Goal: Task Accomplishment & Management: Complete application form

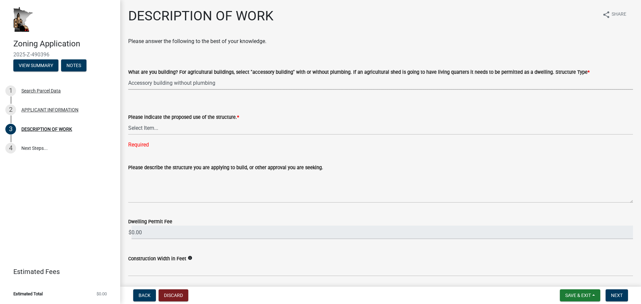
select select "39f6a2ab-0467-4f26-9b22-6b4c409785cf"
click at [156, 132] on select "Select Item... Year-Round Residential Seasonal Residential Agricultural Recreat…" at bounding box center [380, 128] width 505 height 14
click at [35, 93] on div "Search Parcel Data" at bounding box center [40, 90] width 39 height 5
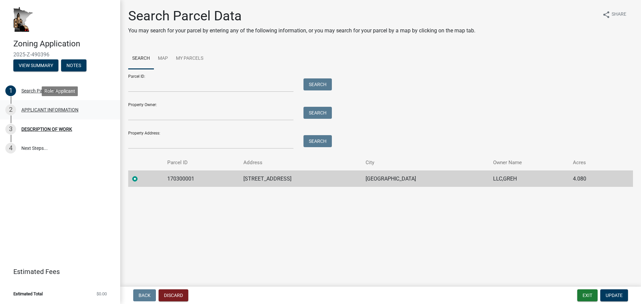
click at [57, 110] on div "APPLICANT INFORMATION" at bounding box center [49, 109] width 57 height 5
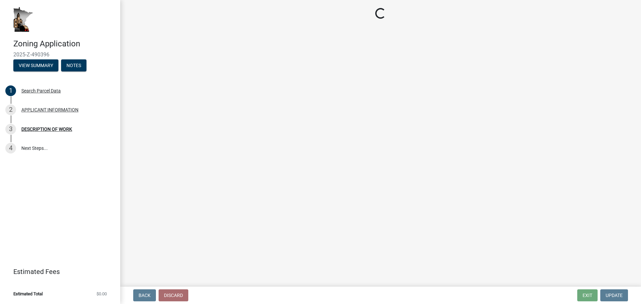
select select "884de254-84a4-4256-8abe-0e7e5fcf6e66"
select select "d14d1f4c-a28c-4eb0-8a73-cde11adbe8d4"
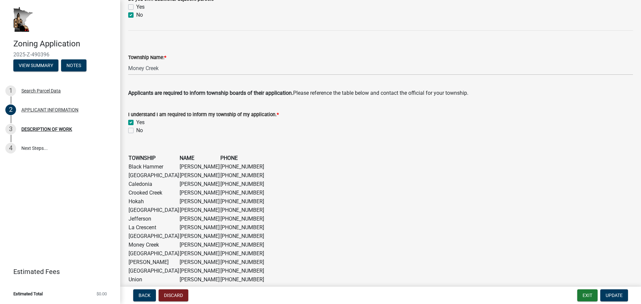
scroll to position [523, 0]
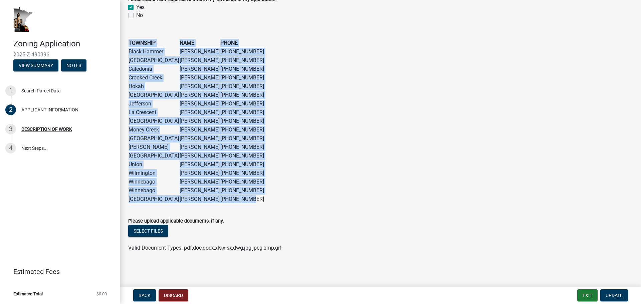
drag, startPoint x: 242, startPoint y: 199, endPoint x: 126, endPoint y: 58, distance: 182.1
click at [126, 58] on div "TOWNSHIP NAME PHONE Black Hammer [PERSON_NAME] [PHONE_NUMBER] [GEOGRAPHIC_DATA]…" at bounding box center [380, 114] width 515 height 178
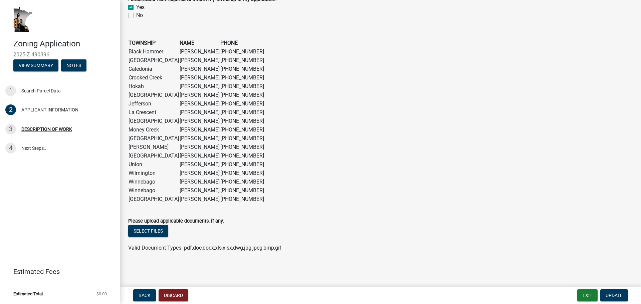
click at [265, 144] on figure "TOWNSHIP NAME PHONE Black Hammer [PERSON_NAME] [PHONE_NUMBER] [GEOGRAPHIC_DATA]…" at bounding box center [380, 121] width 505 height 165
click at [609, 294] on span "Update" at bounding box center [614, 295] width 17 height 5
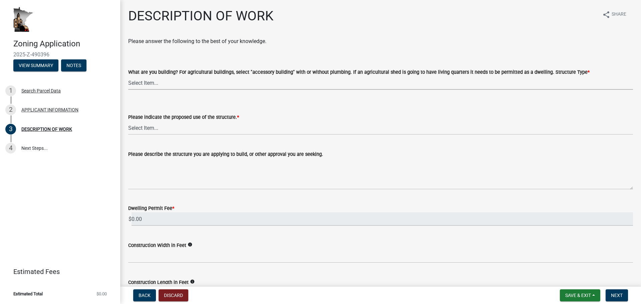
click at [158, 83] on select "Select Item... Single Family Dwelling or "[PERSON_NAME]" Bedroom addition Non-b…" at bounding box center [380, 83] width 505 height 14
click at [128, 76] on select "Select Item... Single Family Dwelling or "[PERSON_NAME]" Bedroom addition Non-b…" at bounding box center [380, 83] width 505 height 14
select select "39f6a2ab-0467-4f26-9b22-6b4c409785cf"
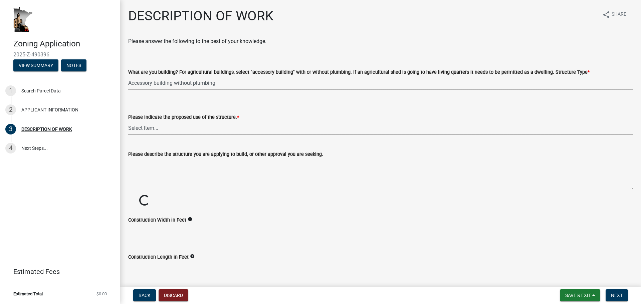
click at [181, 131] on select "Select Item... Year-Round Residential Seasonal Residential Agricultural Recreat…" at bounding box center [380, 128] width 505 height 14
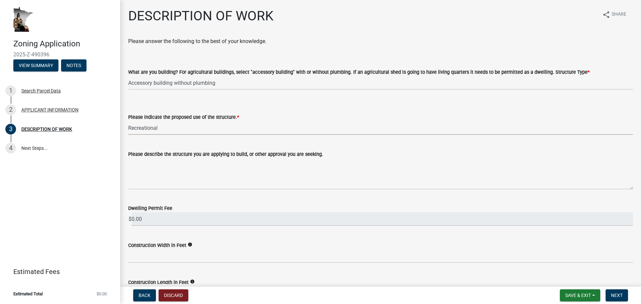
click at [128, 121] on select "Select Item... Year-Round Residential Seasonal Residential Agricultural Recreat…" at bounding box center [380, 128] width 505 height 14
select select "6b2df0b1-1bbf-4b0d-81aa-b5436c1888e7"
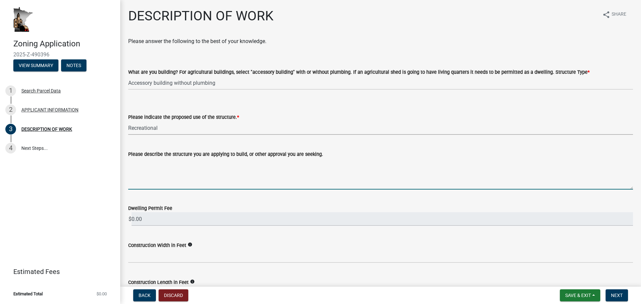
click at [176, 185] on textarea "Please describe the structure you are applying to build, or other approval you …" at bounding box center [380, 173] width 505 height 31
type textarea "S"
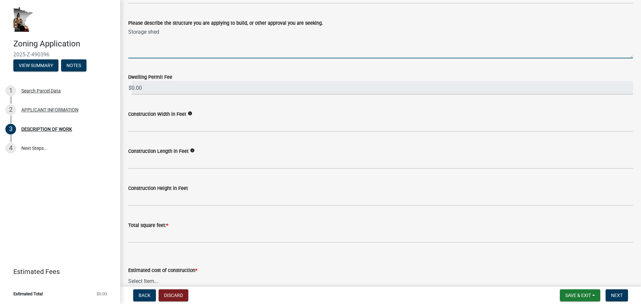
scroll to position [134, 0]
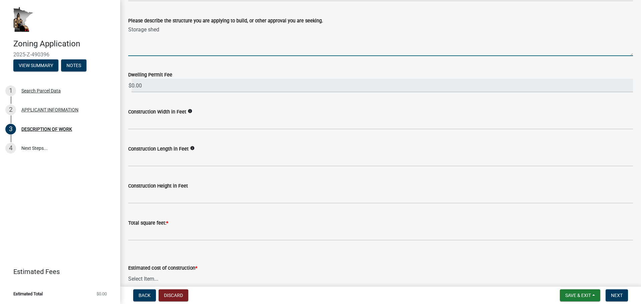
type textarea "Storage shed"
click at [143, 83] on input "0.00" at bounding box center [382, 86] width 501 height 14
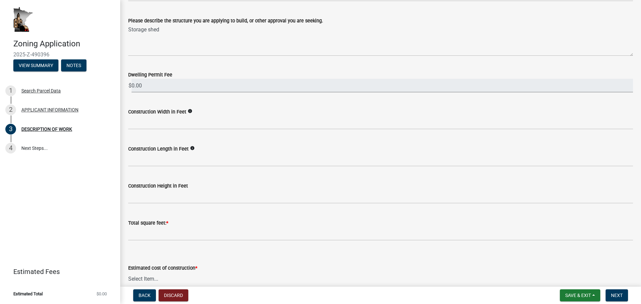
click at [151, 85] on input "0.00" at bounding box center [382, 86] width 501 height 14
click at [139, 84] on input "0.00" at bounding box center [382, 86] width 501 height 14
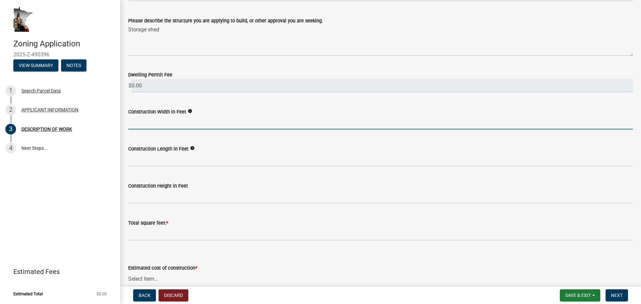
click at [171, 124] on input "text" at bounding box center [380, 123] width 505 height 14
click at [144, 81] on input "0.00" at bounding box center [382, 86] width 501 height 14
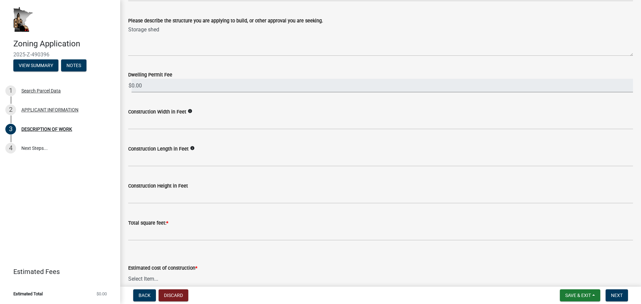
click at [126, 87] on div "Dwelling Permit Fee $ 0.00" at bounding box center [380, 76] width 515 height 31
click at [133, 82] on input "0.00" at bounding box center [382, 86] width 501 height 14
click at [129, 83] on span "$" at bounding box center [130, 86] width 4 height 14
drag, startPoint x: 136, startPoint y: 84, endPoint x: 142, endPoint y: 87, distance: 6.4
click at [136, 85] on input "0.00" at bounding box center [382, 86] width 501 height 14
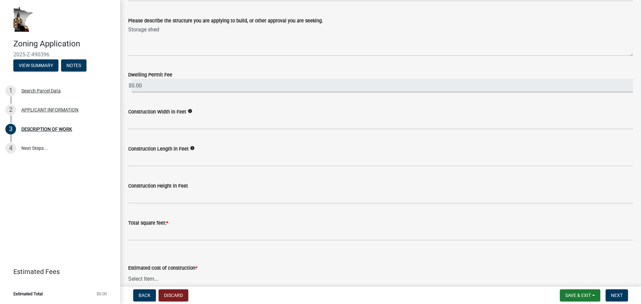
click at [615, 68] on div "Dwelling Permit Fee $ 0.00" at bounding box center [380, 76] width 505 height 31
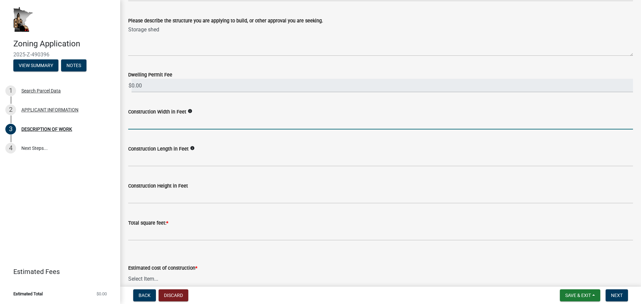
click at [159, 118] on input "text" at bounding box center [380, 123] width 505 height 14
click at [152, 84] on input "0.00" at bounding box center [382, 86] width 501 height 14
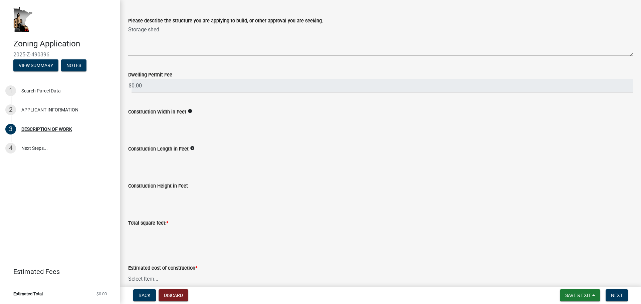
drag, startPoint x: 144, startPoint y: 84, endPoint x: 125, endPoint y: 85, distance: 19.0
click at [125, 85] on div "Dwelling Permit Fee $ 0.00" at bounding box center [380, 76] width 515 height 31
click at [161, 61] on wm-data-entity-input "Please describe the structure you are applying to build, or other approval you …" at bounding box center [380, 34] width 505 height 54
click at [152, 89] on input "0.00" at bounding box center [382, 86] width 501 height 14
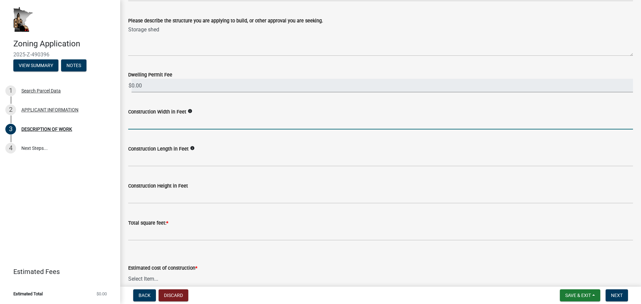
click at [159, 124] on input "text" at bounding box center [380, 123] width 505 height 14
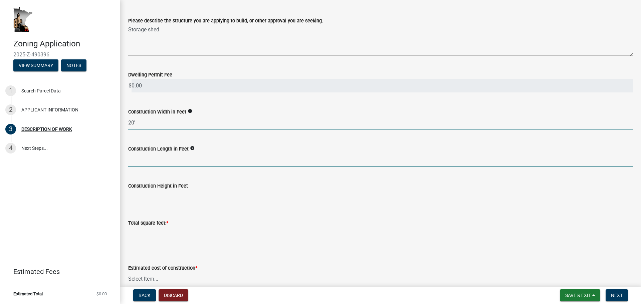
type input "20"
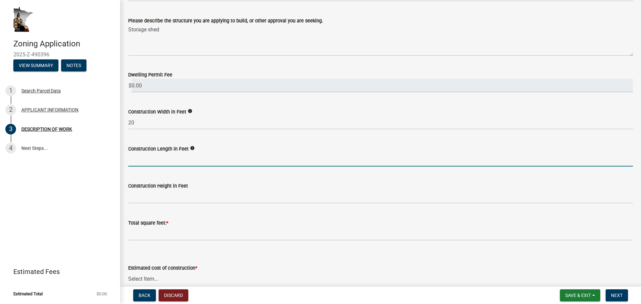
click at [146, 163] on input "text" at bounding box center [380, 160] width 505 height 14
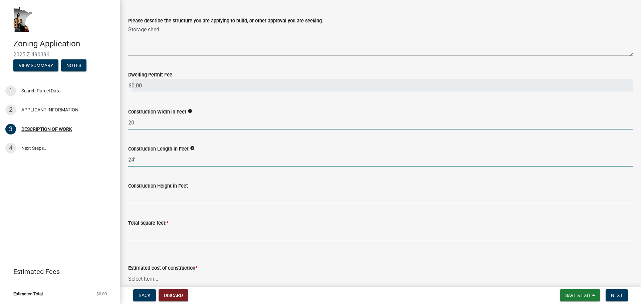
type input "24"
click at [137, 123] on input "20" at bounding box center [380, 123] width 505 height 14
type input "20"
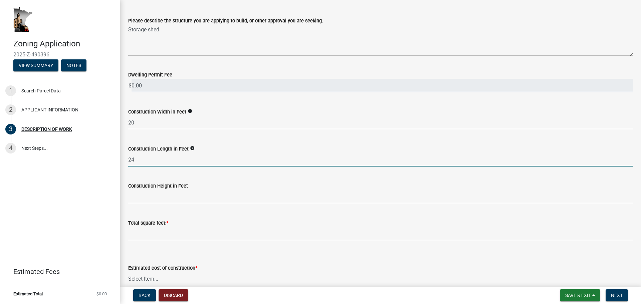
click at [159, 157] on input "24" at bounding box center [380, 160] width 505 height 14
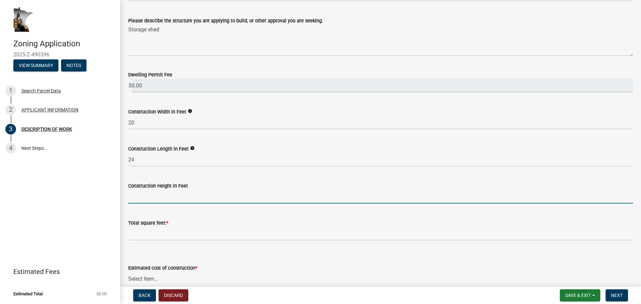
click at [154, 196] on input "text" at bounding box center [380, 197] width 505 height 14
type input "12"
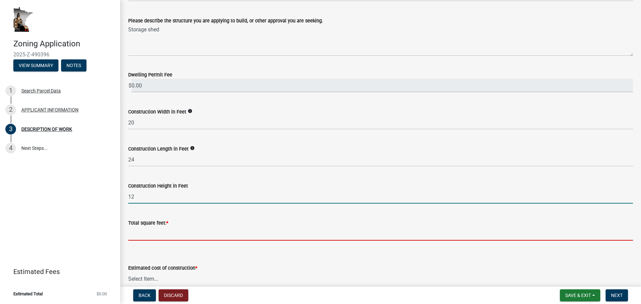
click at [156, 234] on input "text" at bounding box center [380, 234] width 505 height 14
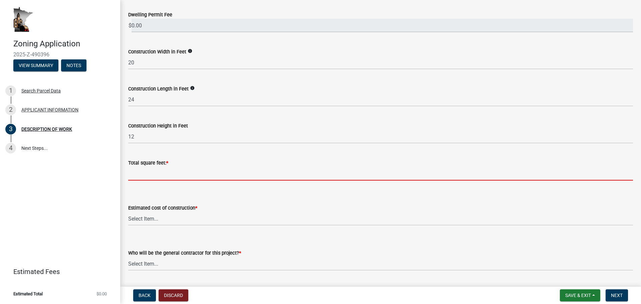
scroll to position [234, 0]
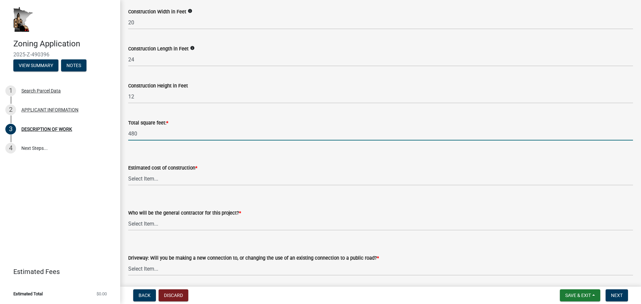
type input "480"
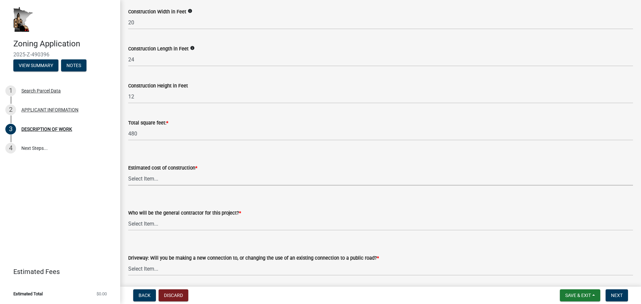
click at [152, 175] on select "Select Item... $0 - $50,000 $50,001 - $100,000 $101,000 - $150,000 $150,001 or …" at bounding box center [380, 179] width 505 height 14
click at [128, 172] on select "Select Item... $0 - $50,000 $50,001 - $100,000 $101,000 - $150,000 $150,001 or …" at bounding box center [380, 179] width 505 height 14
select select "b77d4c88-b606-4875-889f-ef493ebc67f8"
click at [160, 223] on select "Select Item... Myself Other" at bounding box center [380, 224] width 505 height 14
click at [128, 217] on select "Select Item... Myself Other" at bounding box center [380, 224] width 505 height 14
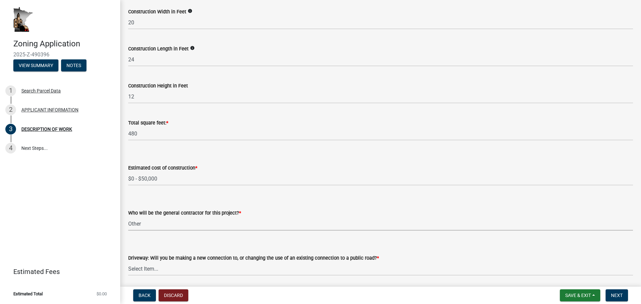
select select "4bd12ca6-4a20-42a0-933f-fd6ef7b65674"
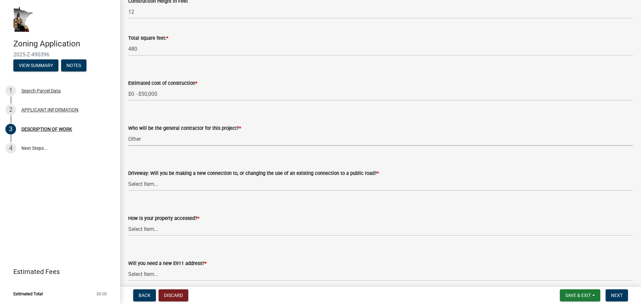
scroll to position [400, 0]
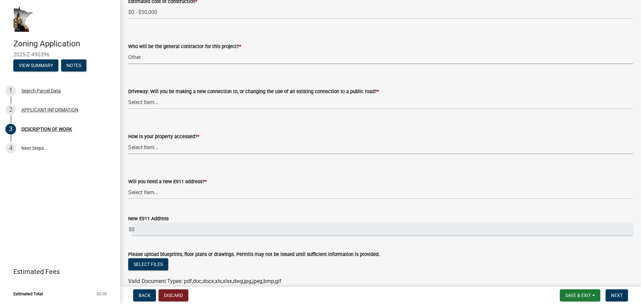
click at [146, 145] on select "Select Item... Access is off a state highway Access is off a county road Access…" at bounding box center [380, 148] width 505 height 14
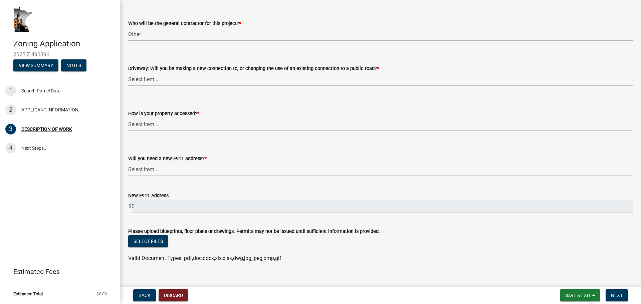
scroll to position [434, 0]
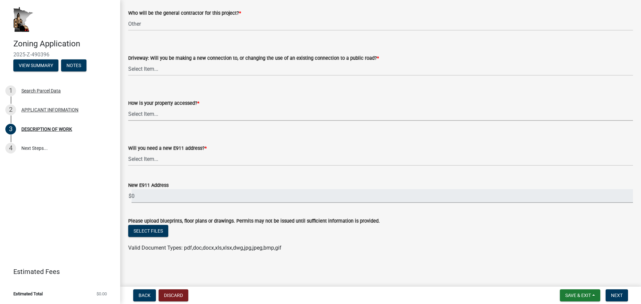
click at [164, 200] on div "New E911 Address $ 0" at bounding box center [380, 187] width 505 height 31
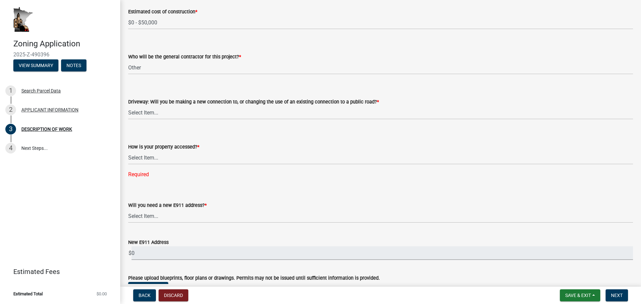
scroll to position [347, 0]
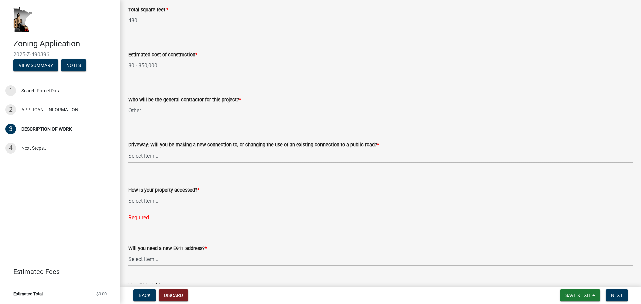
click at [153, 154] on select "Select Item... I am installing a new driveway access to a public road I am chan…" at bounding box center [380, 156] width 505 height 14
click at [128, 149] on select "Select Item... I am installing a new driveway access to a public road I am chan…" at bounding box center [380, 156] width 505 height 14
select select "865858fb-cec4-4771-ade1-629df977e661"
click at [152, 204] on select "Select Item... Access is off a state highway Access is off a county road Access…" at bounding box center [380, 201] width 505 height 14
click at [128, 194] on select "Select Item... Access is off a state highway Access is off a county road Access…" at bounding box center [380, 201] width 505 height 14
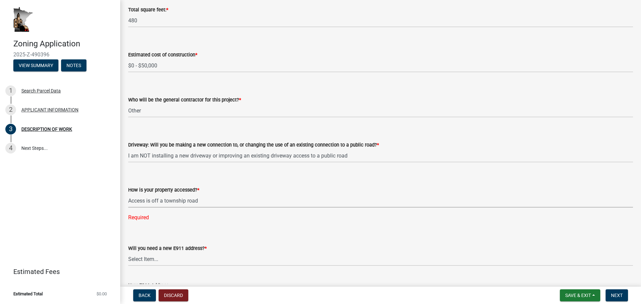
select select "c0af4bca-2ac9-43a4-954a-b6dfd2bb8fae"
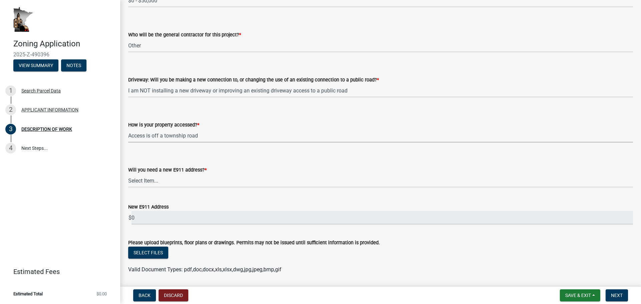
scroll to position [414, 0]
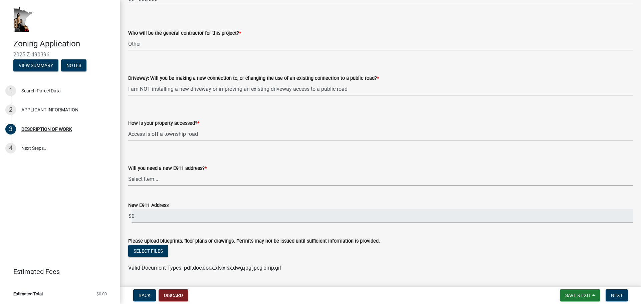
click at [144, 178] on select "Select Item... Yes No" at bounding box center [380, 179] width 505 height 14
click at [128, 178] on select "Select Item... Yes No" at bounding box center [380, 179] width 505 height 14
select select "79149638-379e-4eb8-8707-a078303474c9"
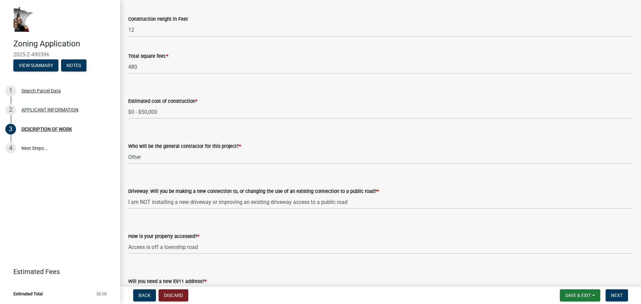
scroll to position [434, 0]
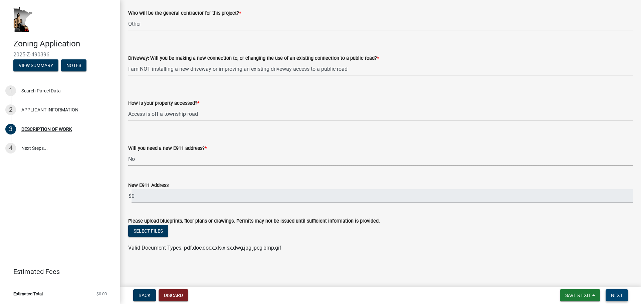
click at [617, 294] on span "Next" at bounding box center [617, 295] width 12 height 5
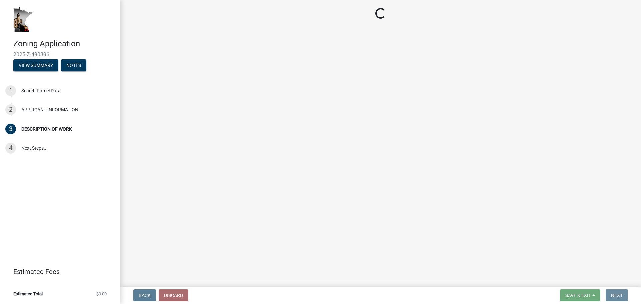
scroll to position [0, 0]
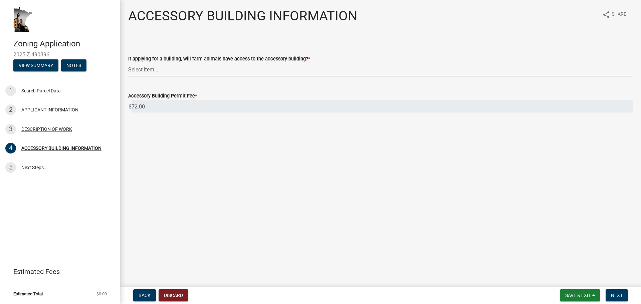
click at [157, 68] on select "Select Item... Yes No" at bounding box center [380, 70] width 505 height 14
click at [128, 63] on select "Select Item... Yes No" at bounding box center [380, 70] width 505 height 14
select select "88703b1b-78c7-4d2b-862c-09a913535c10"
click at [620, 295] on span "Next" at bounding box center [617, 295] width 12 height 5
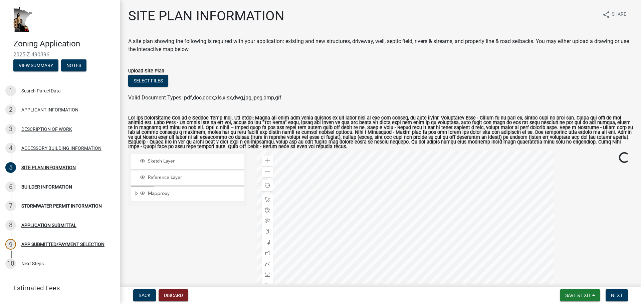
scroll to position [200, 0]
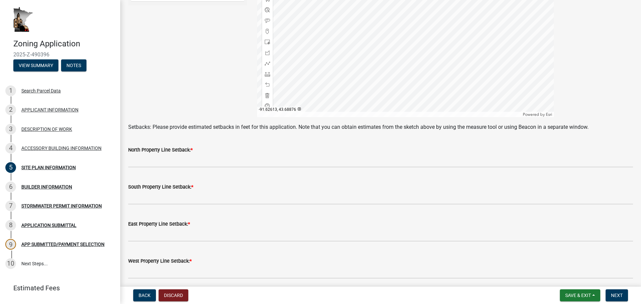
click at [188, 151] on label "North Property Line Setback: *" at bounding box center [160, 150] width 64 height 5
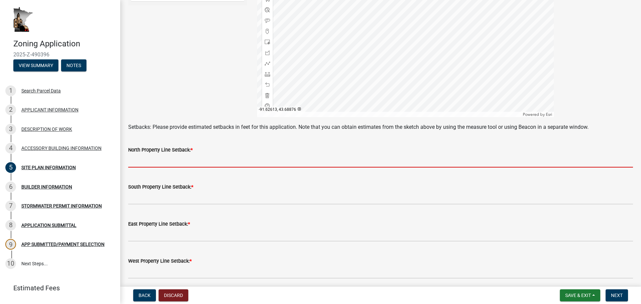
click at [177, 167] on input "text" at bounding box center [380, 161] width 505 height 14
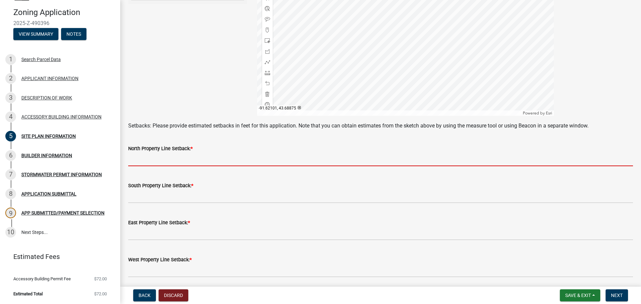
scroll to position [264, 0]
